Goal: Use online tool/utility

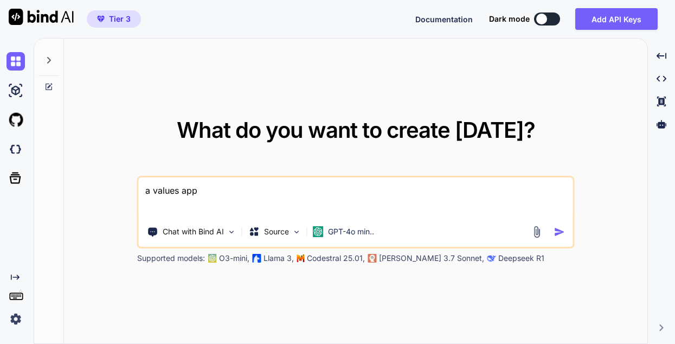
drag, startPoint x: 286, startPoint y: 197, endPoint x: 157, endPoint y: 178, distance: 129.9
click at [157, 178] on textarea "a values app" at bounding box center [356, 197] width 435 height 40
paste textarea "I want to create an online app where people can log in and every 3-6 months rev…"
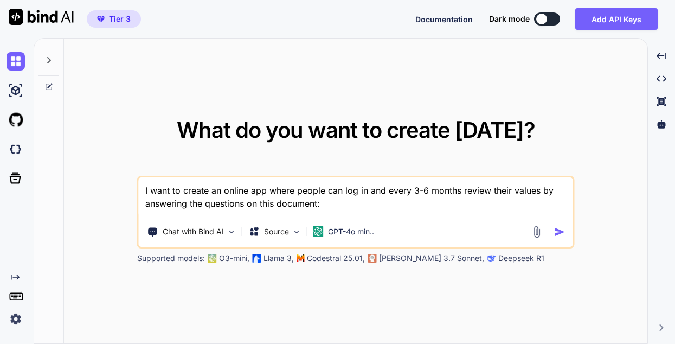
paste textarea "[URL][DOMAIN_NAME]"
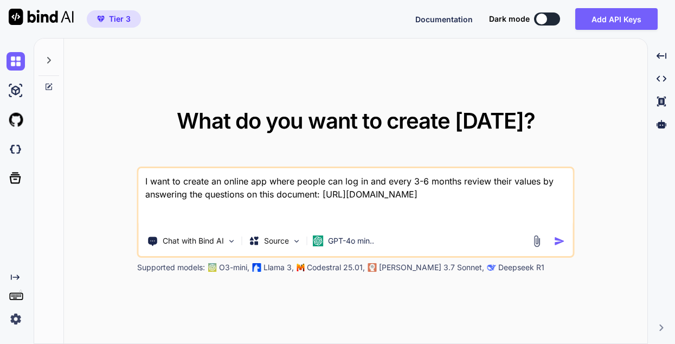
click at [538, 242] on img at bounding box center [537, 241] width 12 height 12
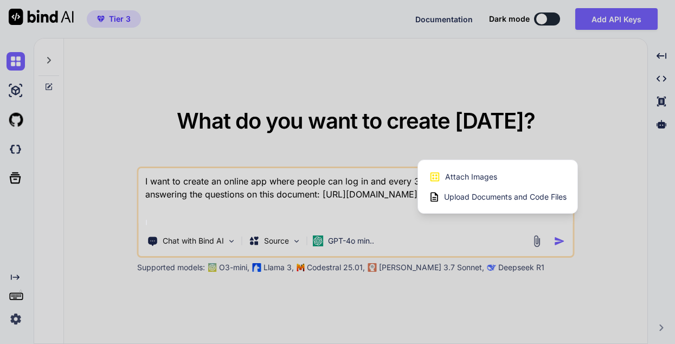
click at [484, 237] on div at bounding box center [337, 172] width 675 height 344
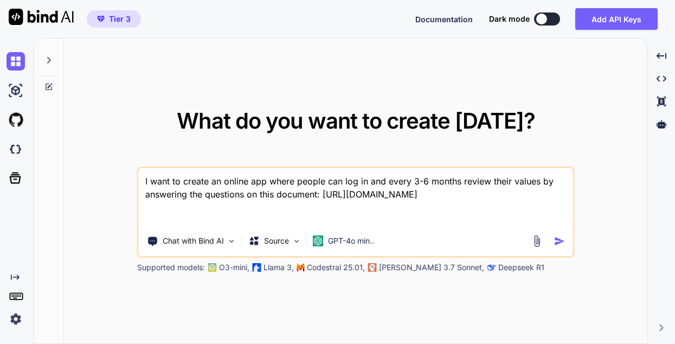
drag, startPoint x: 456, startPoint y: 182, endPoint x: 387, endPoint y: 180, distance: 68.4
click at [387, 180] on textarea "I want to create an online app where people can log in and every 3-6 months rev…" at bounding box center [356, 197] width 435 height 59
type textarea "I want to create an online app where people can log in and periodically review …"
click at [557, 242] on img "button" at bounding box center [559, 240] width 11 height 11
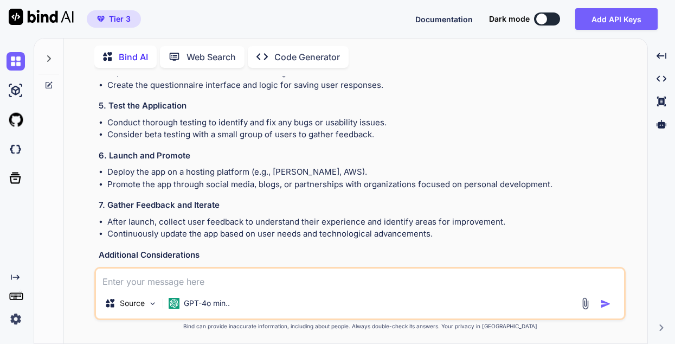
scroll to position [364, 0]
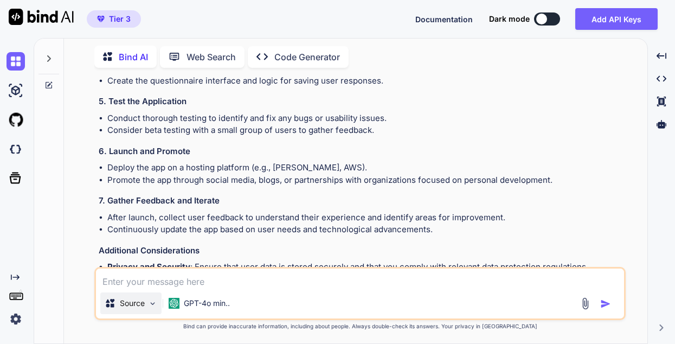
click at [156, 301] on img at bounding box center [152, 303] width 9 height 9
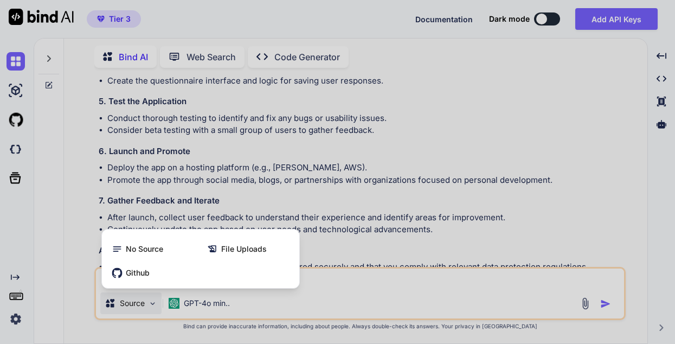
click at [347, 291] on div at bounding box center [337, 172] width 675 height 344
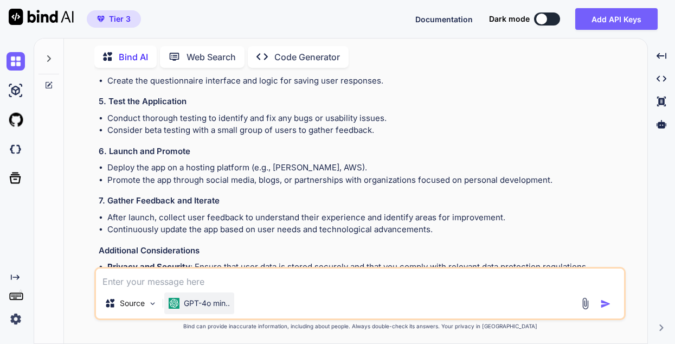
click at [229, 302] on p "GPT-4o min.." at bounding box center [207, 303] width 46 height 11
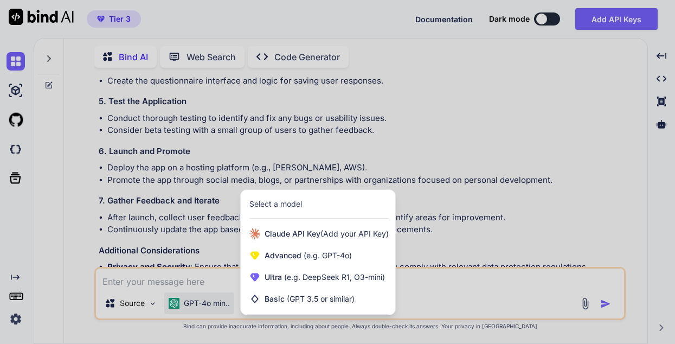
click at [446, 283] on div at bounding box center [337, 172] width 675 height 344
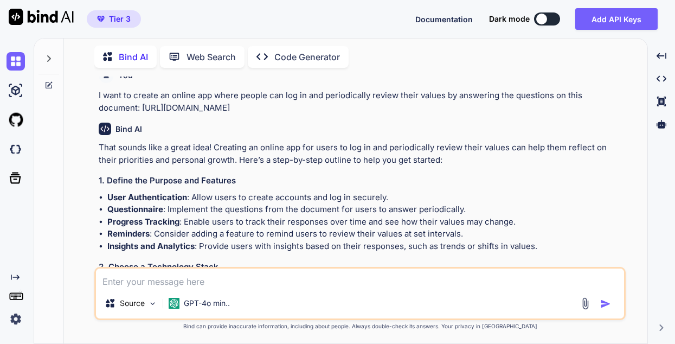
scroll to position [0, 0]
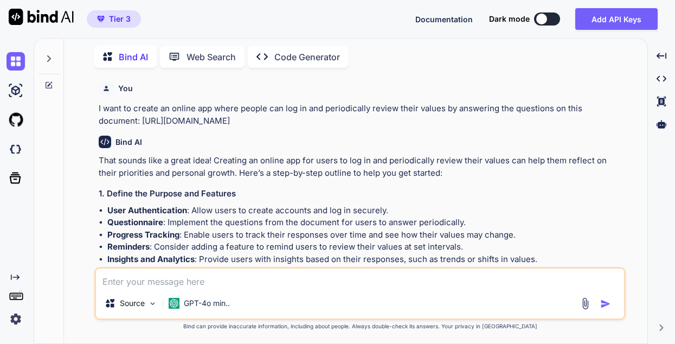
drag, startPoint x: 541, startPoint y: 121, endPoint x: 196, endPoint y: 98, distance: 346.3
click at [196, 98] on div "You I want to create an online app where people can log in and periodically rev…" at bounding box center [361, 101] width 525 height 50
copy p "I want to create an online app where people can log in and periodically review …"
